Goal: Task Accomplishment & Management: Manage account settings

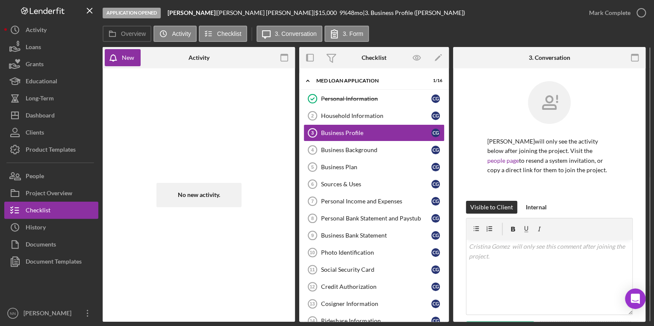
scroll to position [284, 0]
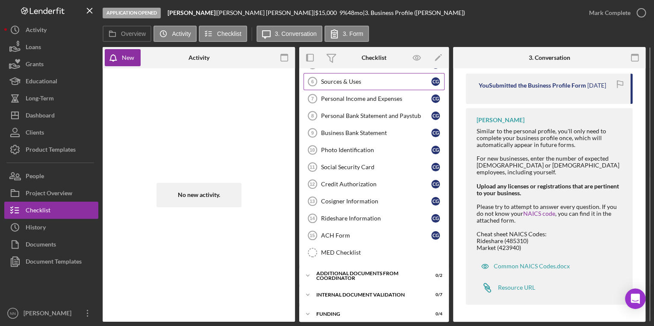
click at [372, 86] on link "Sources & Uses 6 Sources & Uses C G" at bounding box center [373, 81] width 141 height 17
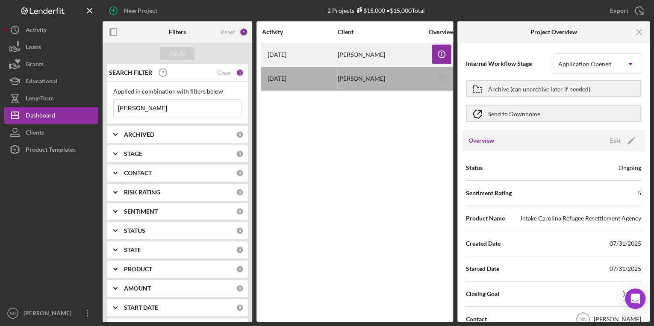
click at [335, 60] on div "1 month ago Cristina Gomez" at bounding box center [299, 55] width 75 height 23
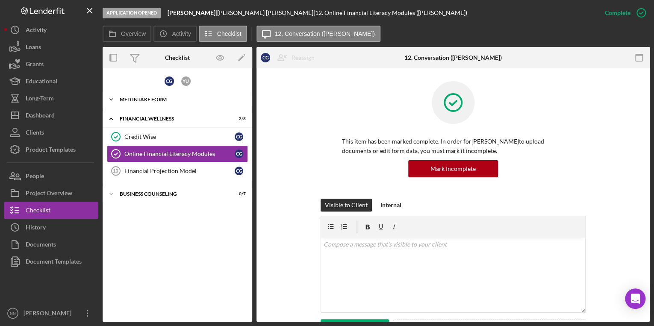
click at [154, 103] on div "Icon/Expander MED Intake Form 10 / 10" at bounding box center [178, 99] width 150 height 17
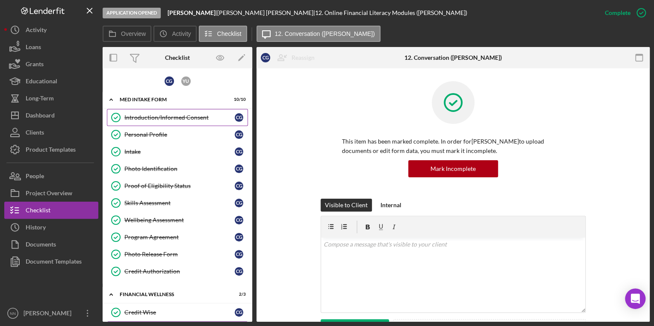
click at [153, 114] on div "Introduction/Informed Consent" at bounding box center [179, 117] width 110 height 7
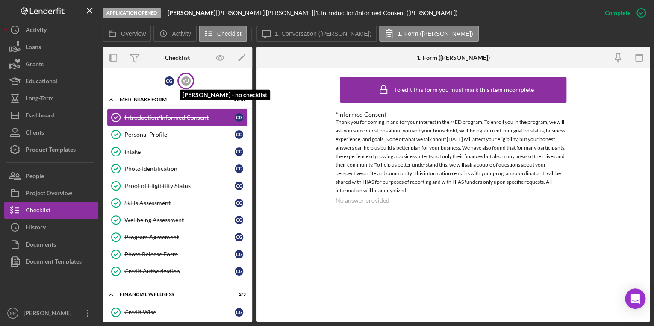
click at [182, 82] on div "Y U" at bounding box center [185, 80] width 9 height 9
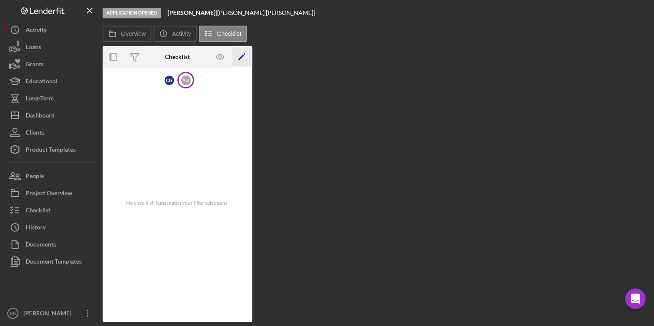
click at [239, 58] on icon "Icon/Edit" at bounding box center [241, 56] width 19 height 19
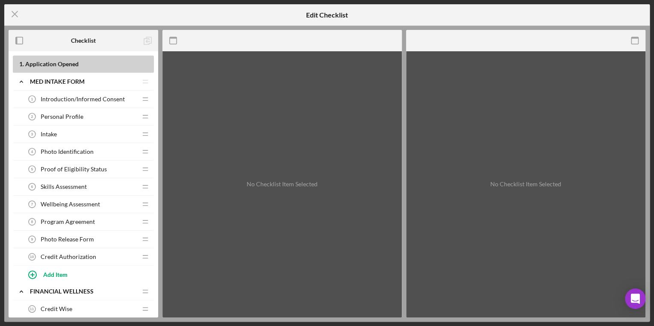
click at [78, 97] on span "Introduction/Informed Consent" at bounding box center [83, 99] width 84 height 7
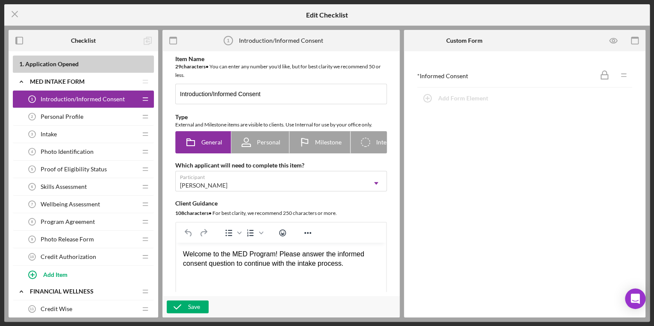
drag, startPoint x: 94, startPoint y: 103, endPoint x: 518, endPoint y: 87, distance: 424.6
click at [518, 87] on div "Checklist 1 . Application Opened Icon/Expander MED Intake Form Icon/Edit Icon/D…" at bounding box center [327, 174] width 637 height 288
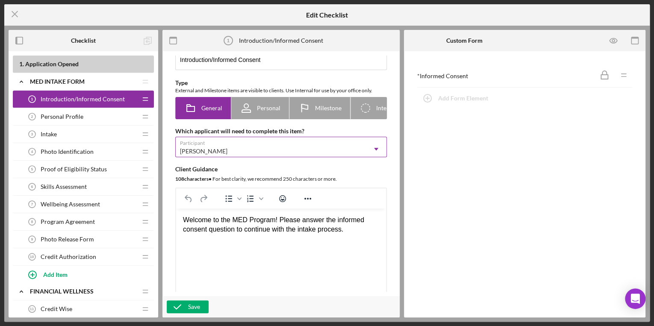
click at [277, 154] on div "[PERSON_NAME]" at bounding box center [271, 151] width 190 height 20
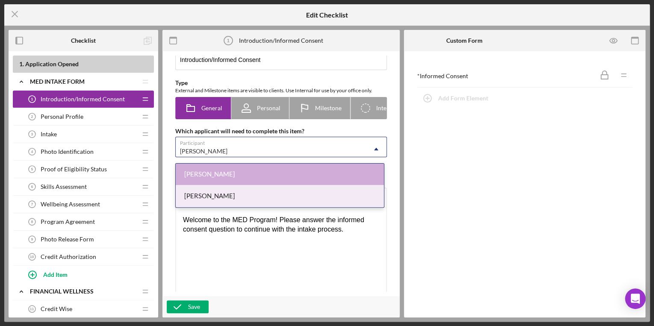
click at [246, 194] on div "[PERSON_NAME]" at bounding box center [280, 196] width 208 height 22
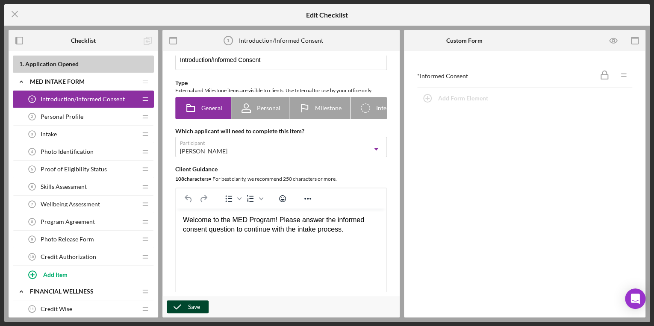
click at [194, 308] on div "Save" at bounding box center [194, 306] width 12 height 13
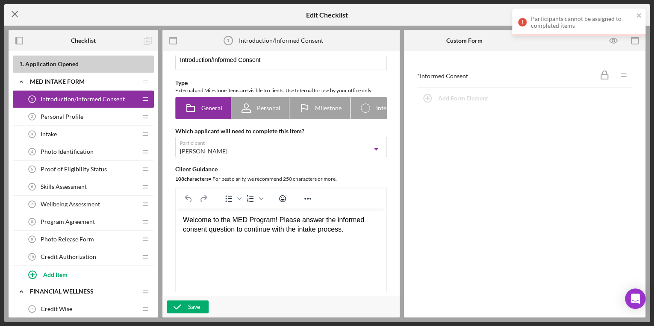
click at [13, 17] on icon "Icon/Menu Close" at bounding box center [14, 13] width 21 height 21
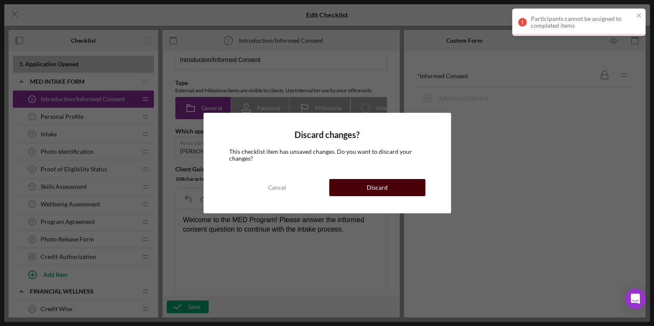
click at [395, 184] on button "Discard" at bounding box center [377, 187] width 96 height 17
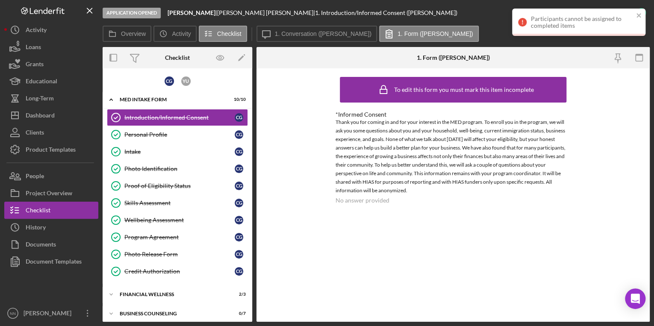
click at [633, 16] on div "Participants cannot be assigned to completed items" at bounding box center [575, 22] width 120 height 19
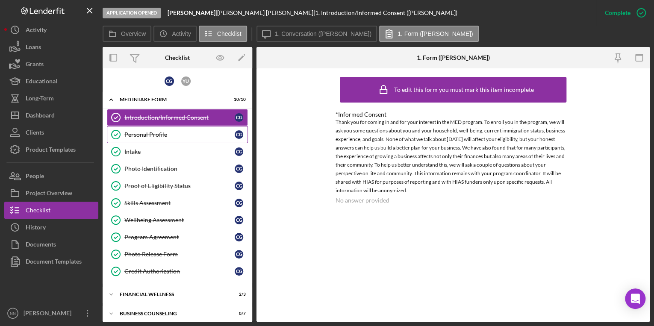
click at [167, 138] on link "Personal Profile Personal Profile C G" at bounding box center [177, 134] width 141 height 17
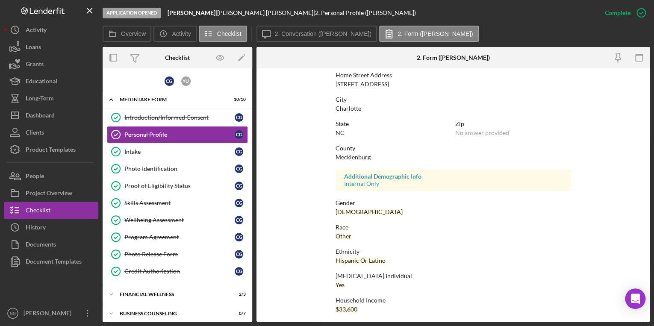
scroll to position [145, 0]
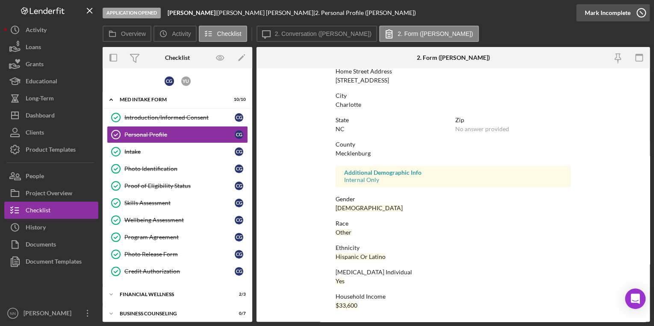
click at [635, 17] on icon "button" at bounding box center [640, 12] width 21 height 21
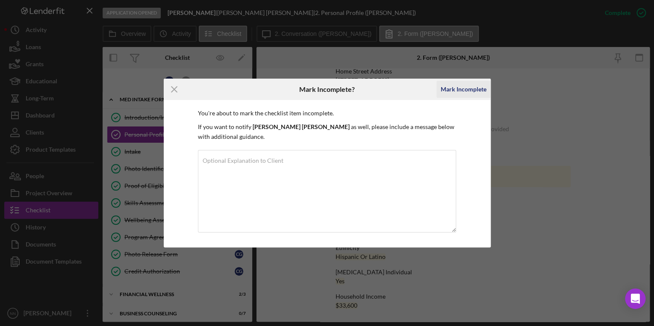
click at [473, 92] on div "Mark Incomplete" at bounding box center [464, 89] width 46 height 17
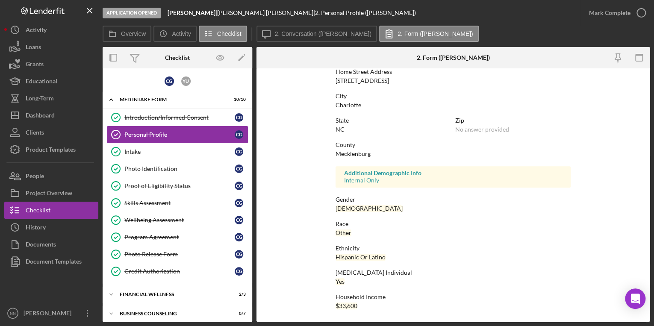
scroll to position [193, 0]
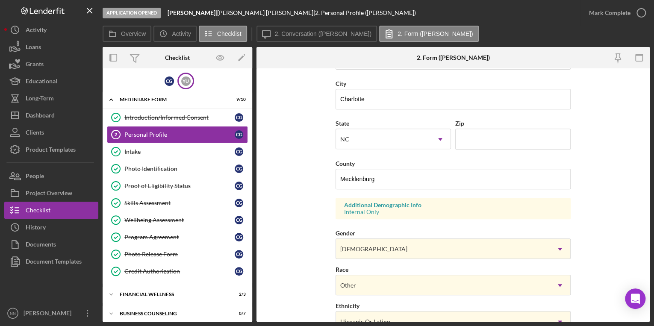
click at [180, 87] on div "Y U" at bounding box center [185, 81] width 17 height 17
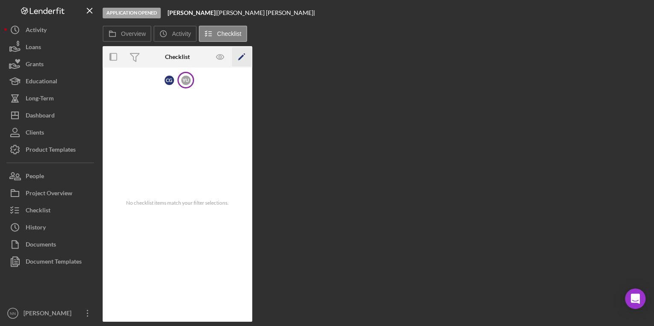
click at [238, 56] on icon "Icon/Edit" at bounding box center [241, 56] width 19 height 19
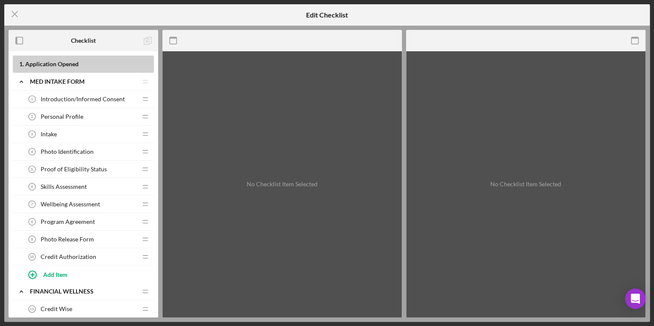
click at [85, 101] on span "Introduction/Informed Consent" at bounding box center [83, 99] width 84 height 7
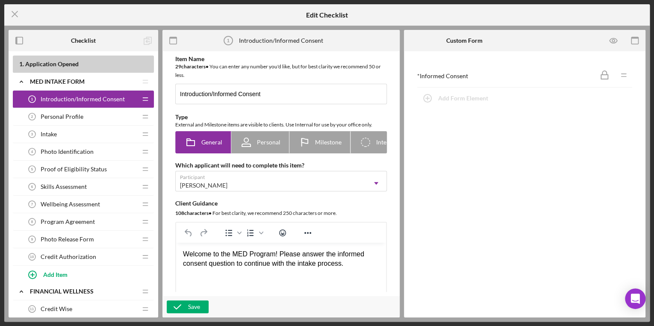
drag, startPoint x: 85, startPoint y: 99, endPoint x: 456, endPoint y: 82, distance: 370.8
click at [508, 70] on div "Checklist 1 . Application Opened Icon/Expander MED Intake Form Icon/Edit Icon/D…" at bounding box center [327, 174] width 637 height 288
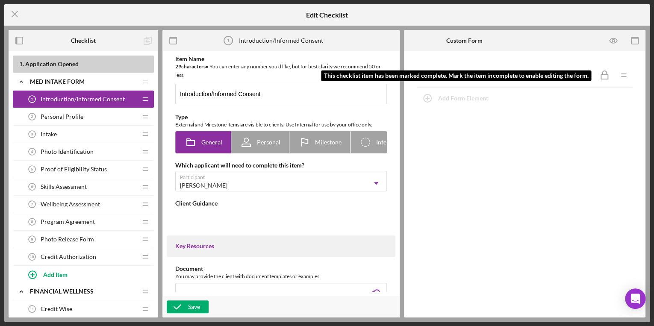
type textarea "<div>Welcome to the MED Program! Please answer the informed consent question to…"
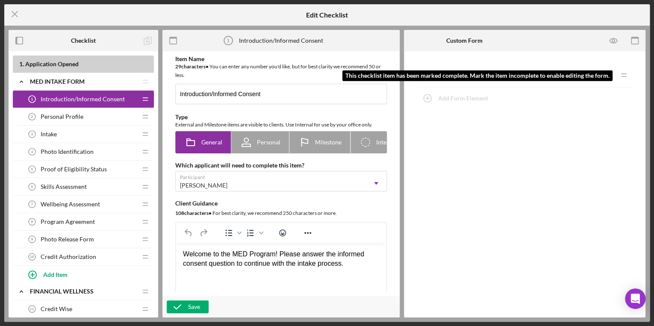
click at [619, 79] on icon "Icon/Drag" at bounding box center [623, 75] width 17 height 17
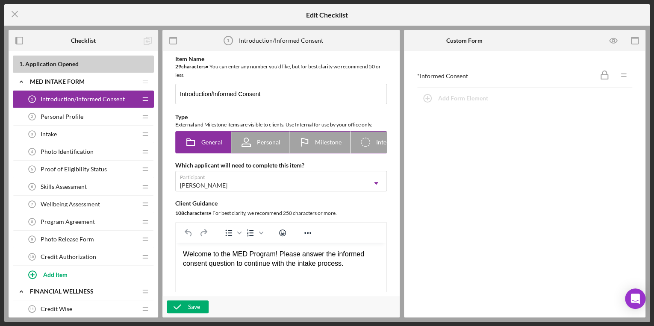
click at [273, 136] on div "Personal" at bounding box center [260, 142] width 41 height 21
radio input "false"
radio input "true"
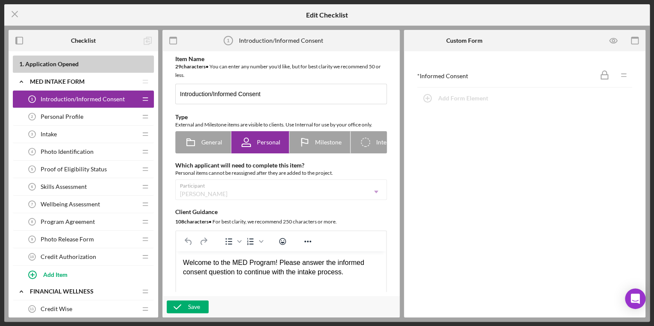
click at [238, 188] on div "Participant [PERSON_NAME] Icon/Dropdown Arrow" at bounding box center [280, 189] width 211 height 21
click at [370, 195] on div "Participant [PERSON_NAME] Icon/Dropdown Arrow" at bounding box center [280, 189] width 211 height 21
click at [209, 150] on div "General" at bounding box center [203, 142] width 38 height 21
radio input "true"
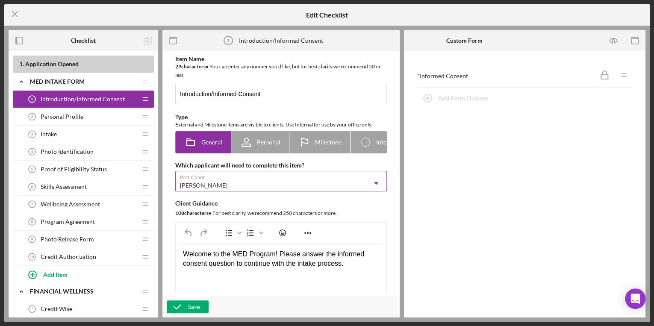
click at [258, 182] on div "[PERSON_NAME]" at bounding box center [271, 186] width 190 height 20
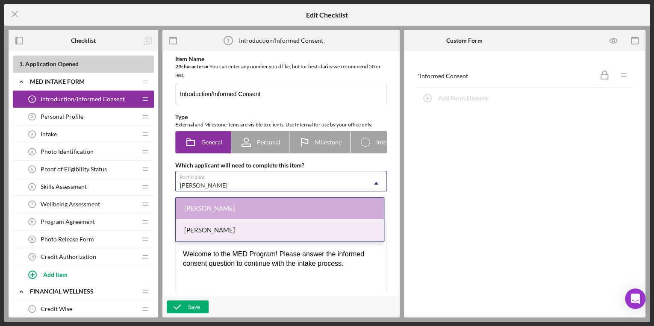
click at [244, 223] on div "[PERSON_NAME]" at bounding box center [280, 231] width 208 height 22
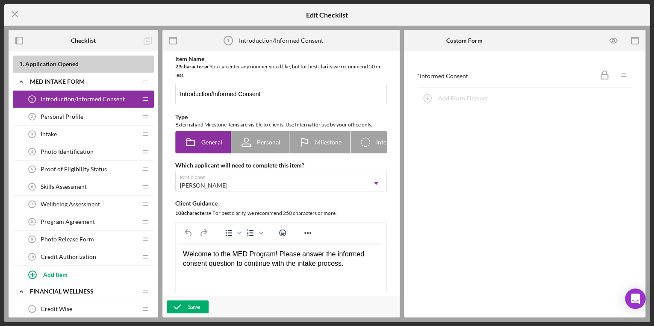
click at [200, 299] on div "Save" at bounding box center [280, 306] width 237 height 21
click at [199, 303] on div "Save" at bounding box center [194, 306] width 12 height 13
